Goal: Task Accomplishment & Management: Use online tool/utility

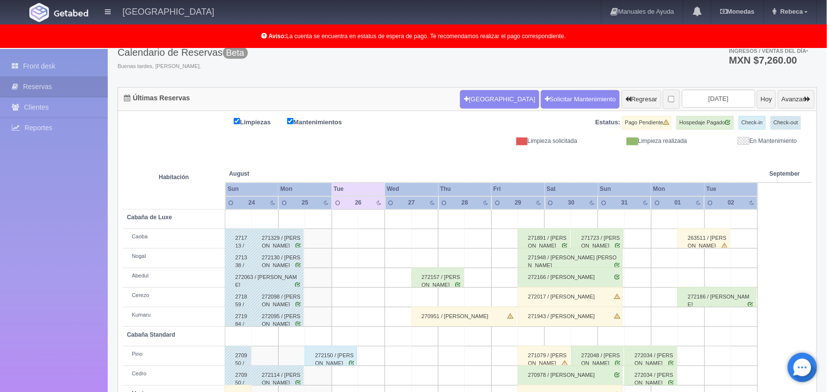
scroll to position [38, 0]
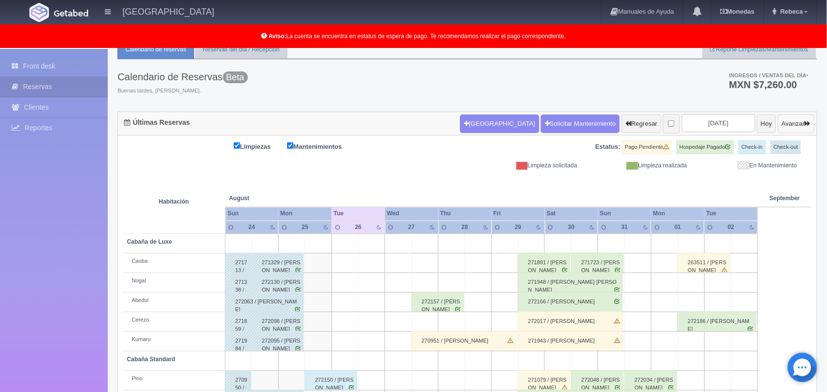
click at [788, 121] on button "Avanzar" at bounding box center [796, 124] width 37 height 19
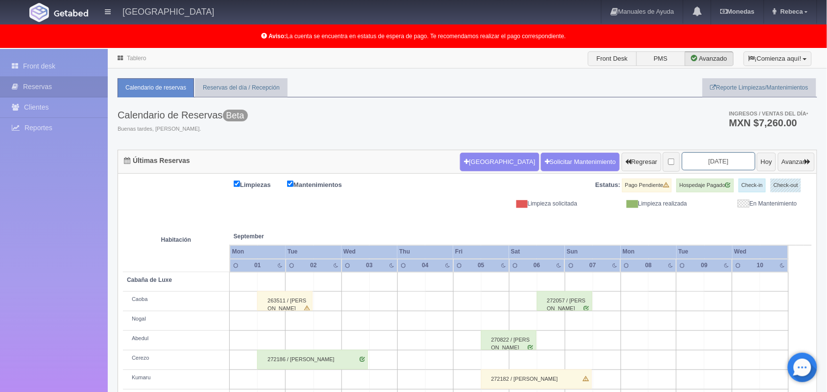
click at [701, 164] on input "2025-09-03" at bounding box center [718, 161] width 73 height 18
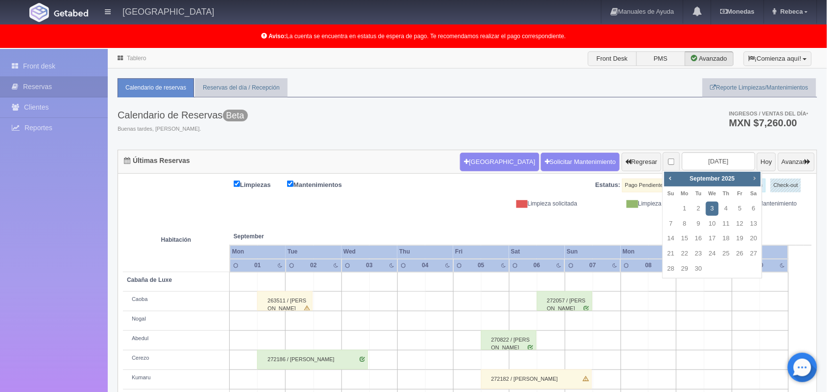
click at [754, 175] on span "Next" at bounding box center [754, 178] width 8 height 8
click at [738, 268] on link "31" at bounding box center [739, 269] width 13 height 14
type input "2025-10-31"
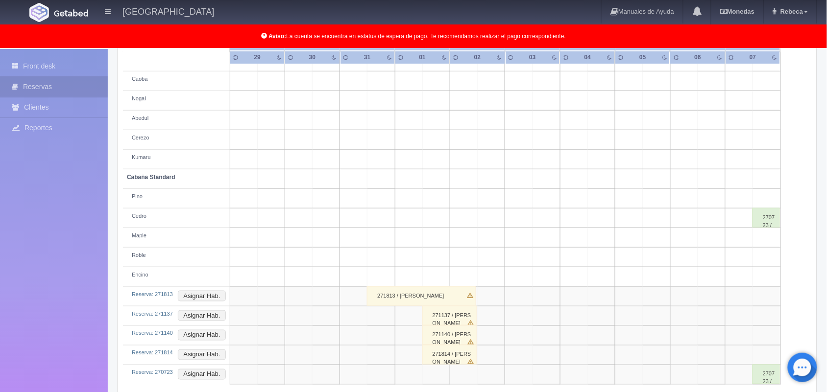
scroll to position [234, 0]
